Goal: Information Seeking & Learning: Compare options

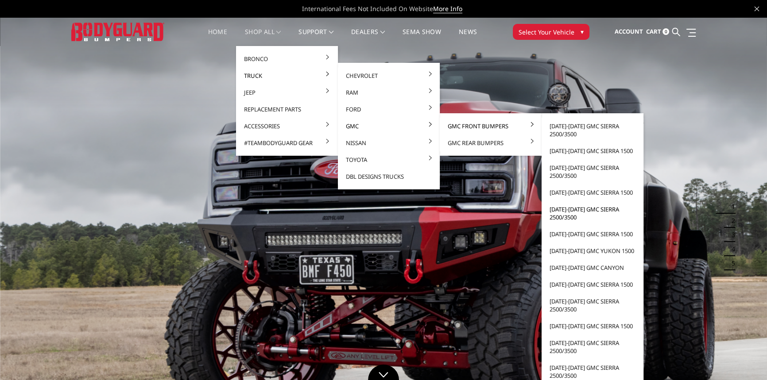
click at [565, 212] on link "[DATE]-[DATE] GMC Sierra 2500/3500" at bounding box center [592, 213] width 95 height 25
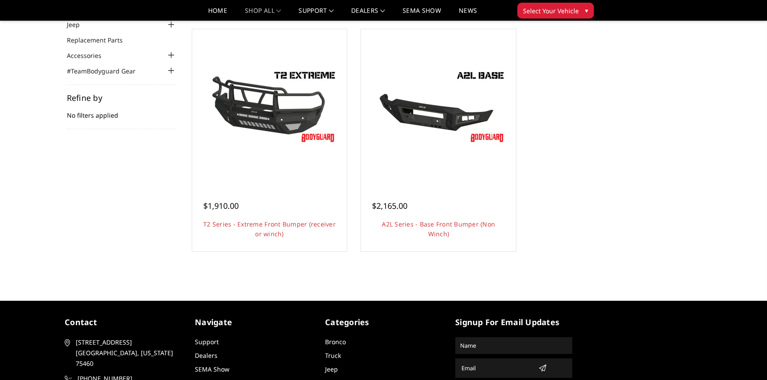
scroll to position [80, 0]
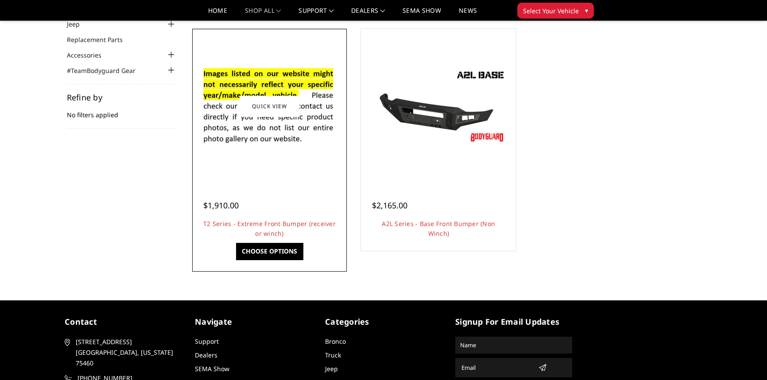
click at [262, 249] on link "Choose Options" at bounding box center [269, 251] width 67 height 17
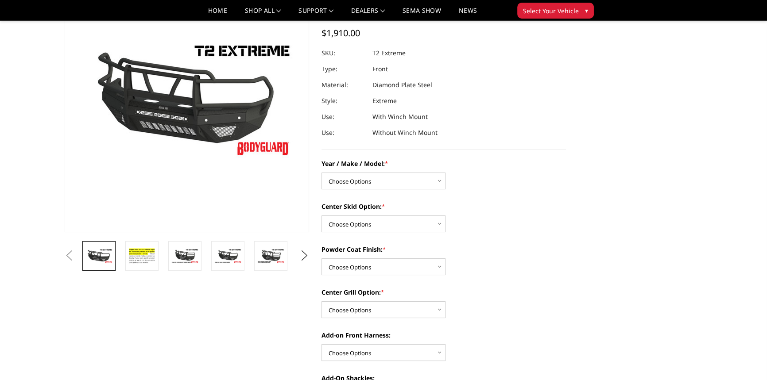
scroll to position [80, 0]
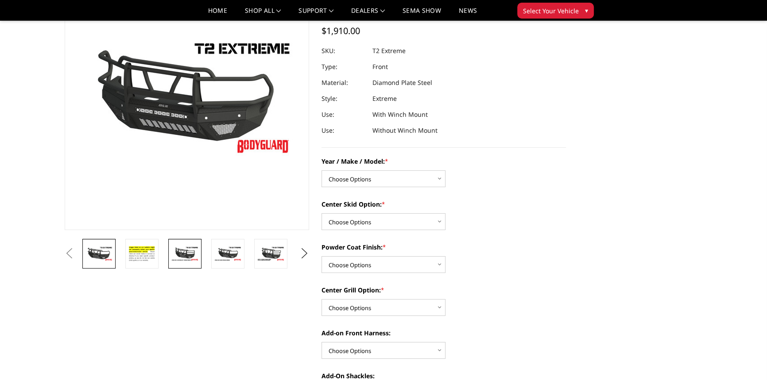
click at [186, 254] on img at bounding box center [185, 254] width 28 height 16
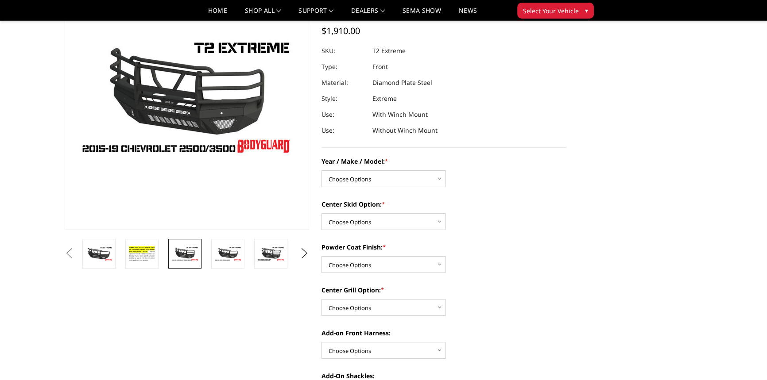
click at [206, 248] on li at bounding box center [187, 254] width 43 height 30
click at [224, 249] on img at bounding box center [228, 254] width 28 height 16
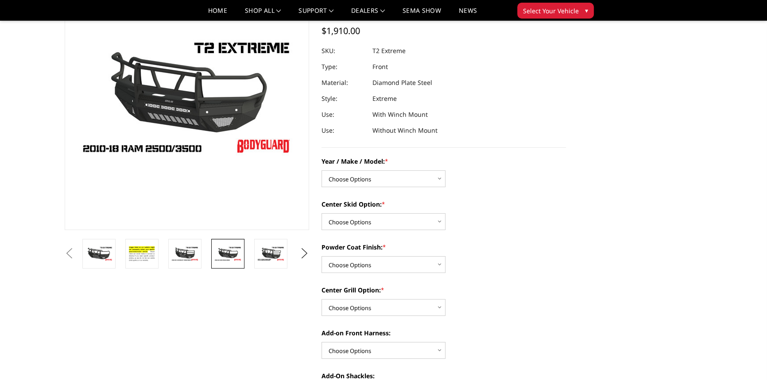
click at [252, 256] on li at bounding box center [273, 254] width 43 height 30
click at [265, 253] on img at bounding box center [271, 254] width 28 height 16
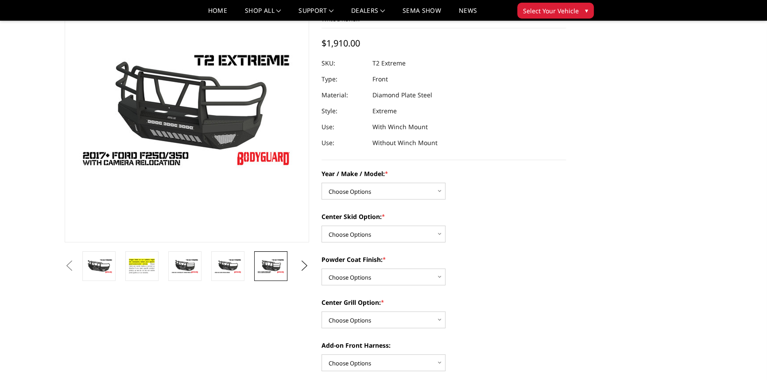
scroll to position [0, 0]
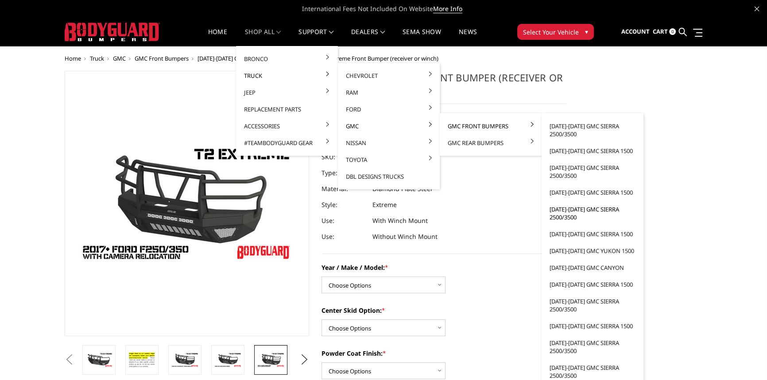
click at [563, 210] on link "[DATE]-[DATE] GMC Sierra 2500/3500" at bounding box center [592, 213] width 95 height 25
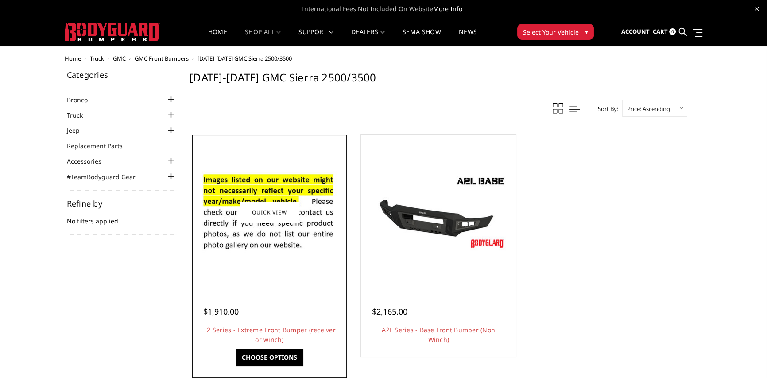
click at [268, 359] on link "Choose Options" at bounding box center [269, 357] width 67 height 17
click at [270, 360] on link "Choose Options" at bounding box center [269, 357] width 67 height 17
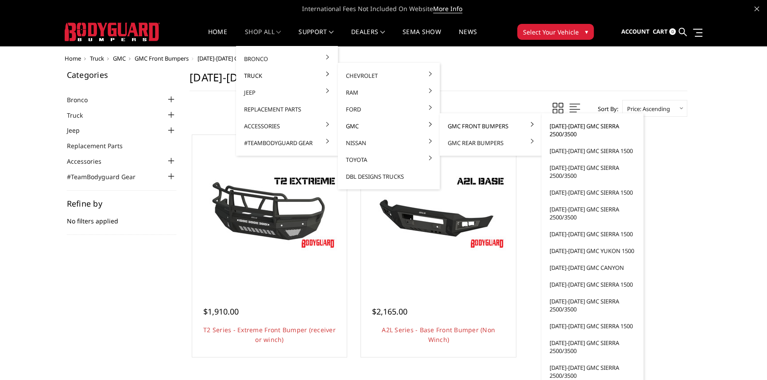
click at [560, 127] on link "[DATE]-[DATE] GMC Sierra 2500/3500" at bounding box center [592, 130] width 95 height 25
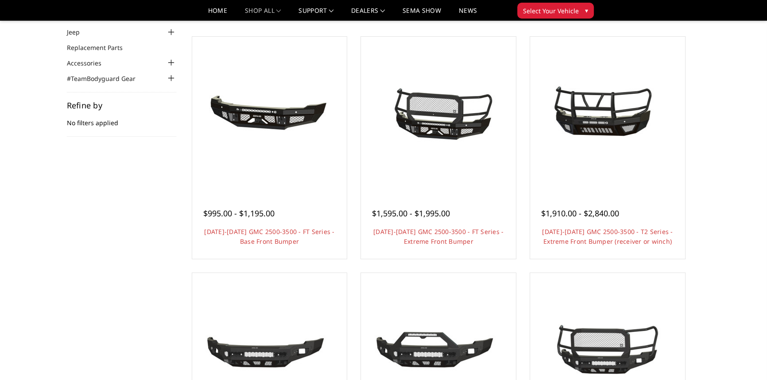
scroll to position [80, 0]
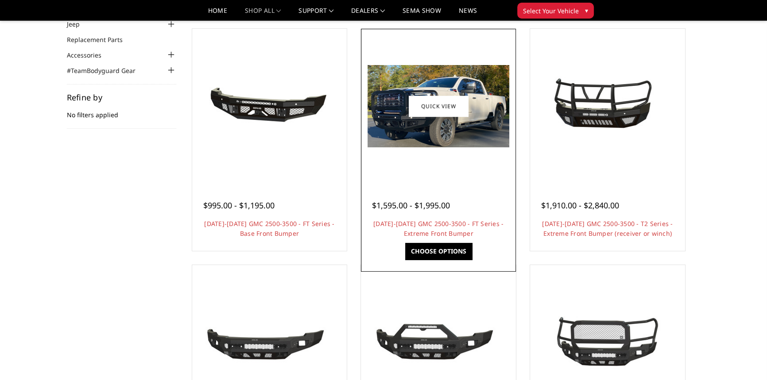
click at [450, 249] on link "Choose Options" at bounding box center [438, 251] width 67 height 17
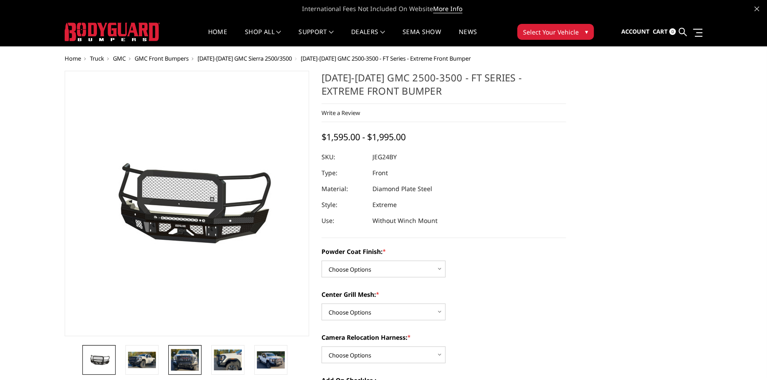
click at [182, 357] on img at bounding box center [185, 360] width 28 height 22
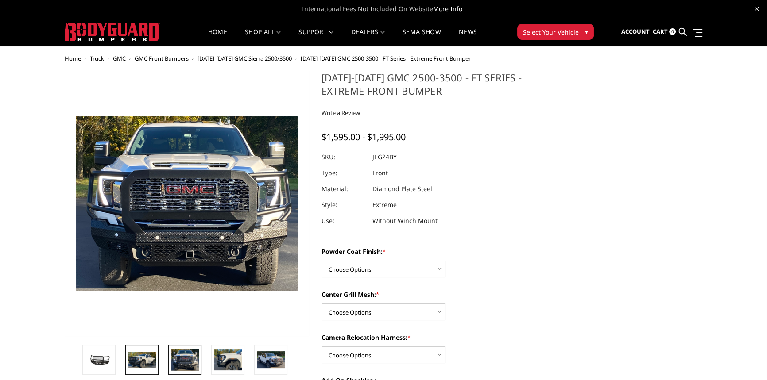
click at [143, 357] on img at bounding box center [142, 360] width 28 height 16
